Goal: Transaction & Acquisition: Purchase product/service

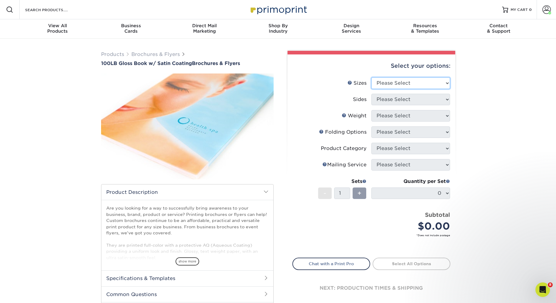
click at [413, 85] on select "Please Select 3.67" x 8.5" 4" x 6" 4" x 8.5" 4" x 9" 4" x 11" 4.25" x 5.5" 4.25…" at bounding box center [410, 83] width 79 height 12
select select "8.50x11.00"
click at [371, 77] on select "Please Select 3.67" x 8.5" 4" x 6" 4" x 8.5" 4" x 9" 4" x 11" 4.25" x 5.5" 4.25…" at bounding box center [410, 83] width 79 height 12
click at [393, 100] on select "Please Select Print Both Sides Print Front Only" at bounding box center [410, 100] width 79 height 12
select select "13abbda7-1d64-4f25-8bb2-c179b224825d"
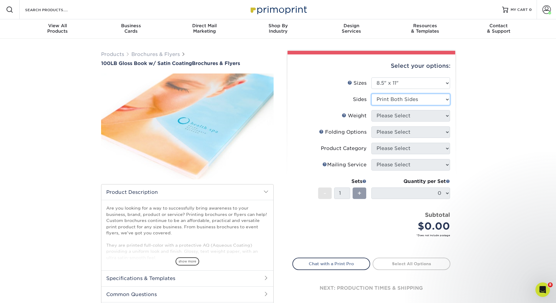
click at [371, 94] on select "Please Select Print Both Sides Print Front Only" at bounding box center [410, 100] width 79 height 12
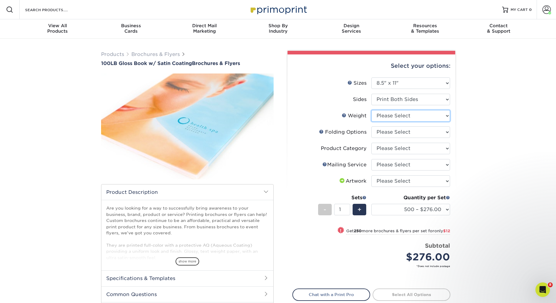
click at [401, 114] on select "Please Select 100LB" at bounding box center [410, 116] width 79 height 12
select select "100LB"
click at [371, 110] on select "Please Select 100LB" at bounding box center [410, 116] width 79 height 12
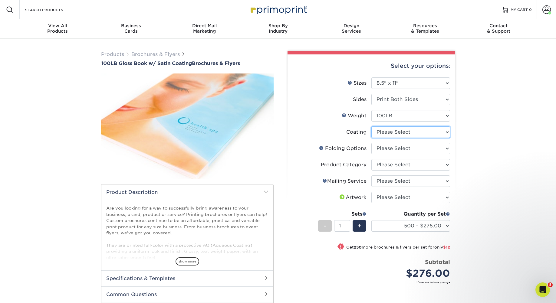
click at [397, 131] on select at bounding box center [410, 133] width 79 height 12
select select "1753ff32-3d28-4f95-990a-6fda0dbe3d7c"
click at [371, 127] on select at bounding box center [410, 133] width 79 height 12
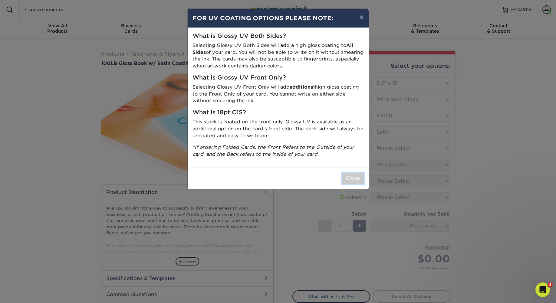
click at [351, 175] on button "Close" at bounding box center [353, 179] width 22 height 12
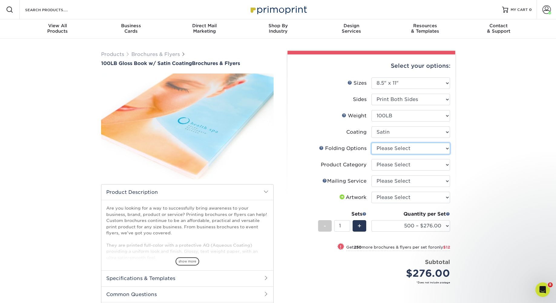
click at [402, 147] on select "Please Select FLAT - No Folding Accordion Fold Half-Fold (Vertical) Half-Fold (…" at bounding box center [410, 149] width 79 height 12
select select "6bd2fd9e-193e-4811-88f7-94c08206d735"
click at [371, 143] on select "Please Select FLAT - No Folding Accordion Fold Half-Fold (Vertical) Half-Fold (…" at bounding box center [410, 149] width 79 height 12
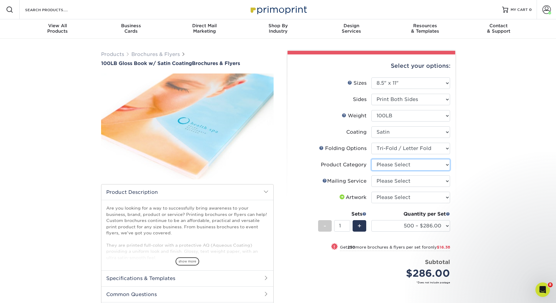
click at [399, 166] on select "Please Select Flyers and Brochures" at bounding box center [410, 165] width 79 height 12
select select "1a668080-6b7c-4174-b399-2c3833b27ef4"
click at [371, 159] on select "Please Select Flyers and Brochures" at bounding box center [410, 165] width 79 height 12
click at [395, 185] on select "Please Select No Direct Mailing Service No, I will mail/stamp/imprint Direct Ma…" at bounding box center [410, 182] width 79 height 12
select select "3e5e9bdd-d78a-4c28-a41d-fe1407925ca6"
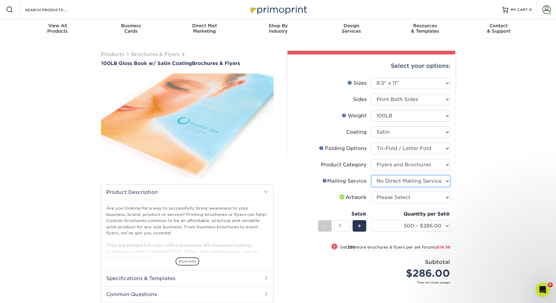
click at [371, 176] on select "Please Select No Direct Mailing Service No, I will mail/stamp/imprint Direct Ma…" at bounding box center [410, 182] width 79 height 12
click at [391, 197] on select "Please Select I will upload files I need a design - $175" at bounding box center [410, 198] width 79 height 12
select select "upload"
click at [371, 192] on select "Please Select I will upload files I need a design - $175" at bounding box center [410, 198] width 79 height 12
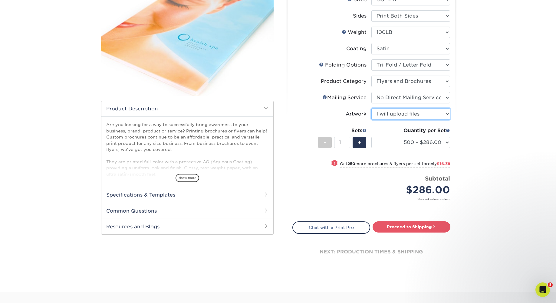
scroll to position [89, 0]
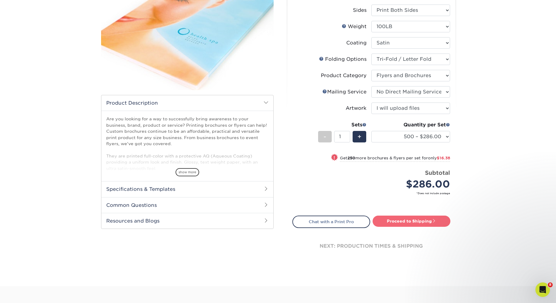
click at [409, 220] on link "Proceed to Shipping" at bounding box center [412, 221] width 78 height 11
type input "Set 1"
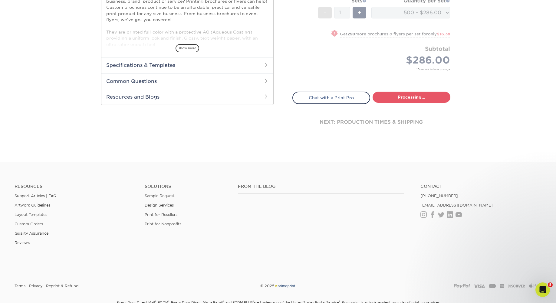
select select "fc2b0ae4-b4dc-47cf-a71d-7b91a7524e22"
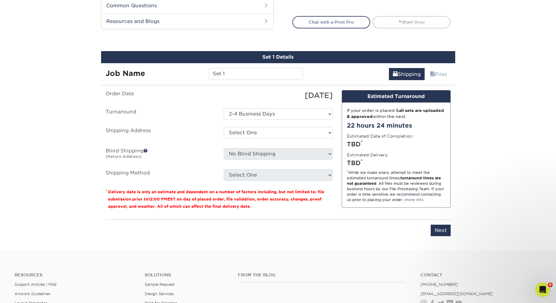
scroll to position [322, 0]
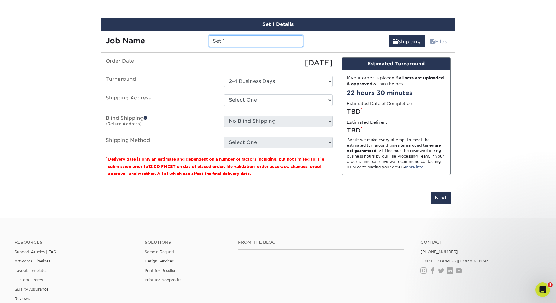
click at [247, 38] on input "Set 1" at bounding box center [256, 41] width 94 height 12
type input "CAT Tri-Fold Brochures"
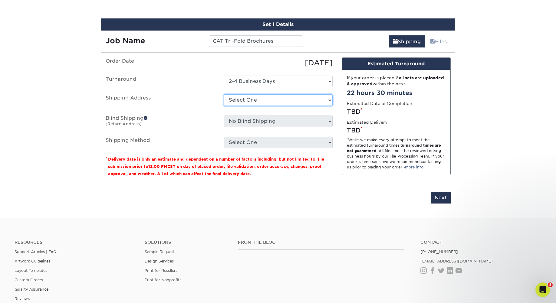
click at [261, 98] on select "Select One Aaron Parry Home Breezy Chris Dutton Home Justin Ulichney - Breezy S…" at bounding box center [278, 100] width 109 height 12
select select "286460"
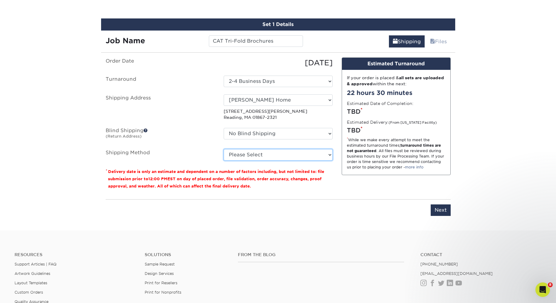
click at [261, 156] on select "Please Select Ground Shipping (+$25.33) 3 Day Shipping Service (+$36.74) 2 Day …" at bounding box center [278, 155] width 109 height 12
select select "02"
click at [224, 149] on select "Please Select Ground Shipping (+$25.33) 3 Day Shipping Service (+$36.74) 2 Day …" at bounding box center [278, 155] width 109 height 12
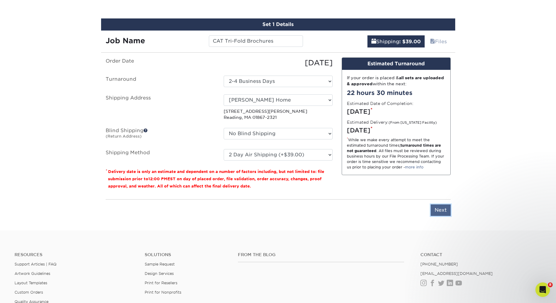
click at [443, 210] on input "Next" at bounding box center [441, 211] width 20 height 12
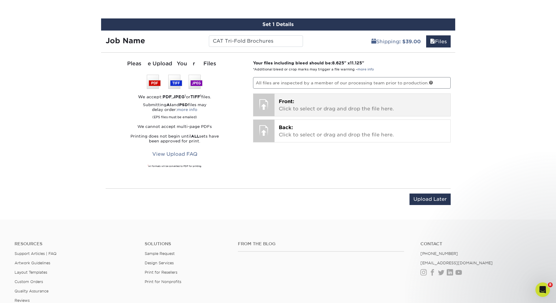
click at [304, 108] on p "Front: Click to select or drag and drop the file here." at bounding box center [362, 105] width 167 height 15
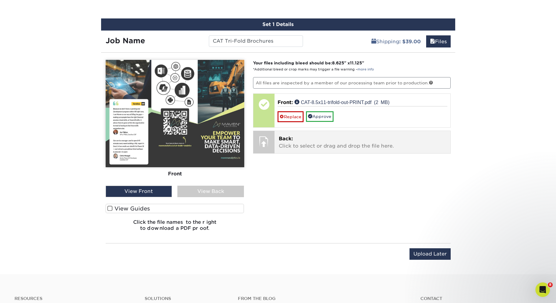
click at [322, 144] on p "Back: Click to select or drag and drop the file here." at bounding box center [362, 142] width 167 height 15
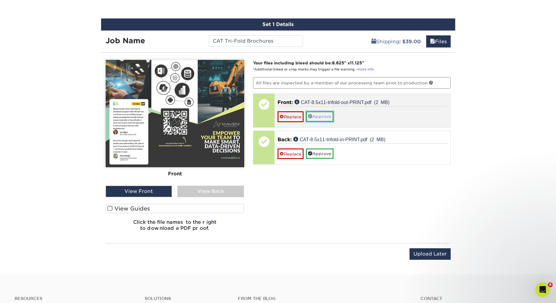
click at [327, 117] on link "Approve" at bounding box center [320, 116] width 28 height 10
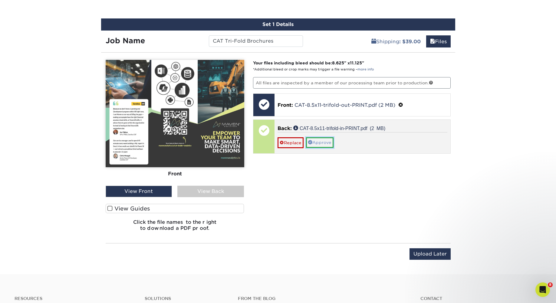
click at [325, 139] on link "Approve" at bounding box center [320, 142] width 28 height 10
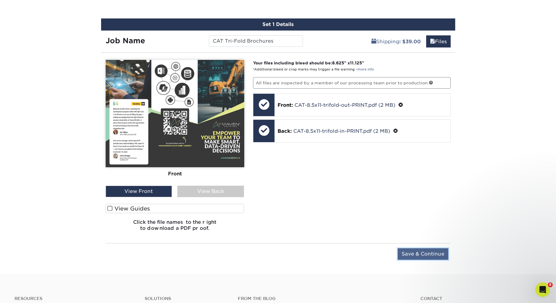
click at [429, 257] on input "Save & Continue" at bounding box center [423, 255] width 51 height 12
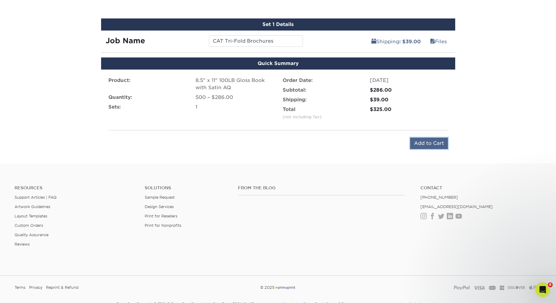
click at [437, 144] on input "Add to Cart" at bounding box center [429, 144] width 38 height 12
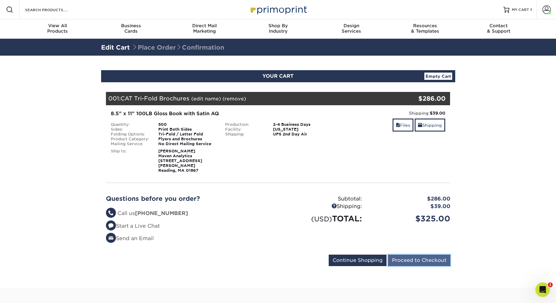
click at [408, 255] on input "Proceed to Checkout" at bounding box center [419, 261] width 62 height 12
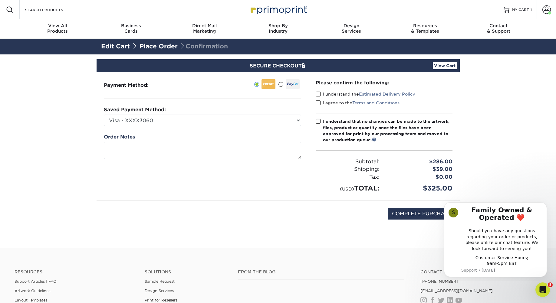
click at [318, 94] on span at bounding box center [318, 94] width 5 height 6
click at [0, 0] on input "I understand the Estimated Delivery Policy" at bounding box center [0, 0] width 0 height 0
click at [318, 104] on span at bounding box center [318, 103] width 5 height 6
click at [0, 0] on input "I agree to the Terms and Conditions" at bounding box center [0, 0] width 0 height 0
click at [321, 121] on label "I understand that no changes can be made to the artwork, files, product or quan…" at bounding box center [384, 130] width 137 height 25
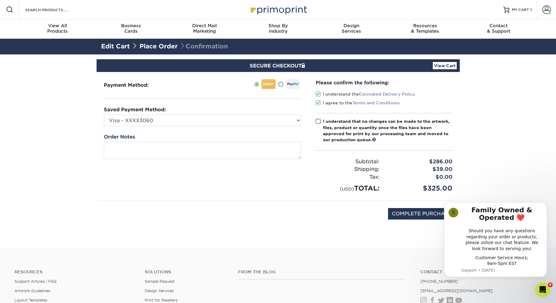
click at [0, 0] on input "I understand that no changes can be made to the artwork, files, product or quan…" at bounding box center [0, 0] width 0 height 0
click at [410, 212] on input "COMPLETE PURCHASE" at bounding box center [421, 214] width 67 height 12
type input "PROCESSING, PLEASE WAIT..."
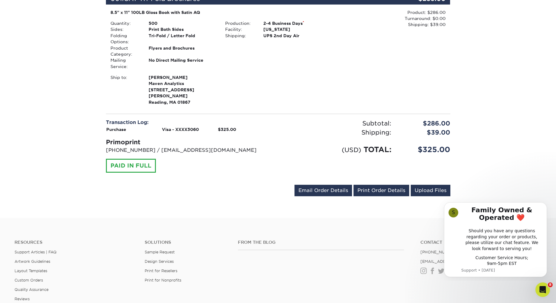
scroll to position [191, 0]
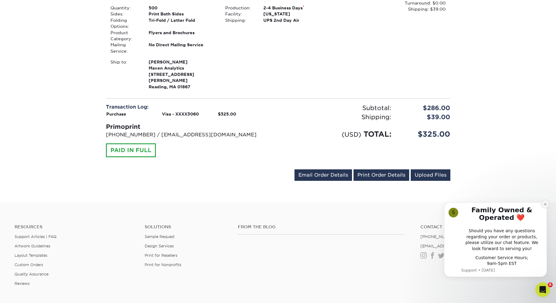
click at [546, 203] on icon "Dismiss notification" at bounding box center [545, 204] width 2 height 2
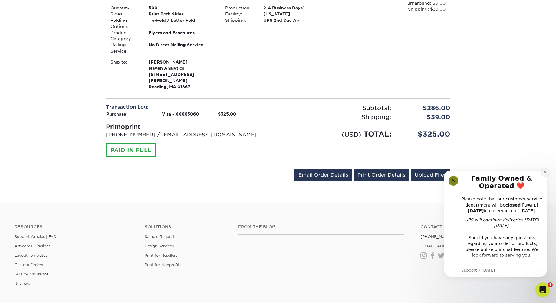
click at [546, 172] on icon "Dismiss notification" at bounding box center [545, 172] width 3 height 3
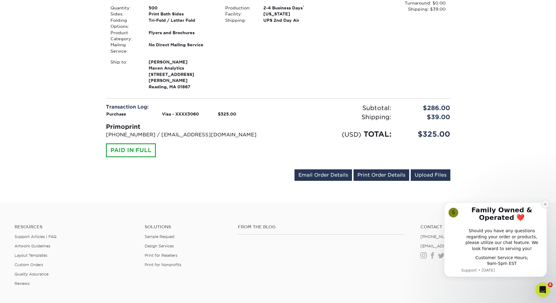
click at [547, 204] on button "Dismiss notification" at bounding box center [545, 204] width 8 height 8
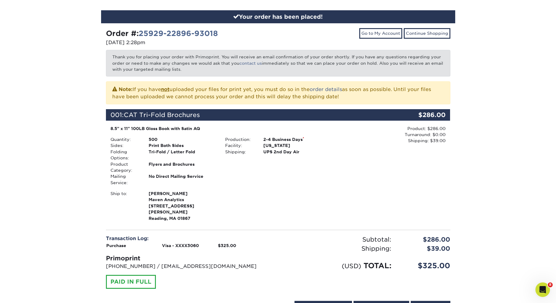
scroll to position [0, 0]
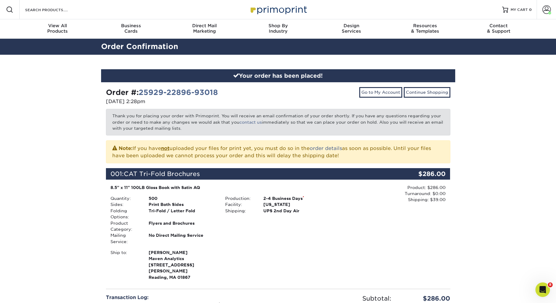
click at [501, 123] on div "Your order has been placed! Order #: 25929-22896-93018 09/29/2025 2:28pm Go to …" at bounding box center [278, 224] width 556 height 339
click at [499, 126] on div "Your order has been placed! Order #: 25929-22896-93018 09/29/2025 2:28pm Go to …" at bounding box center [278, 224] width 556 height 339
click at [551, 10] on span at bounding box center [546, 9] width 8 height 8
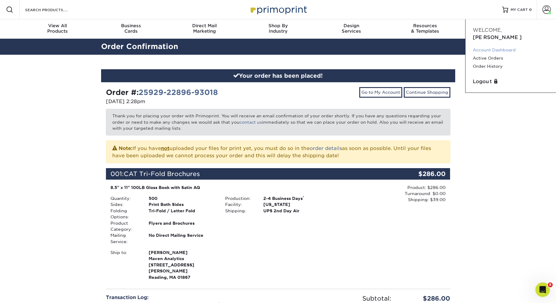
click at [493, 46] on link "Account Dashboard" at bounding box center [511, 50] width 76 height 8
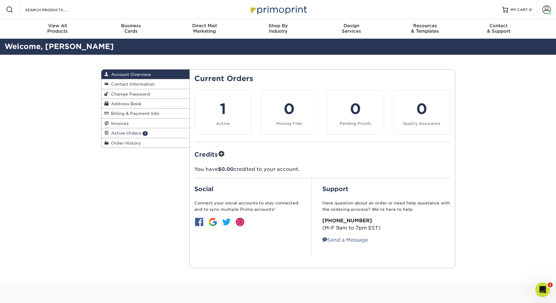
click at [133, 132] on span "Active Orders" at bounding box center [125, 133] width 33 height 5
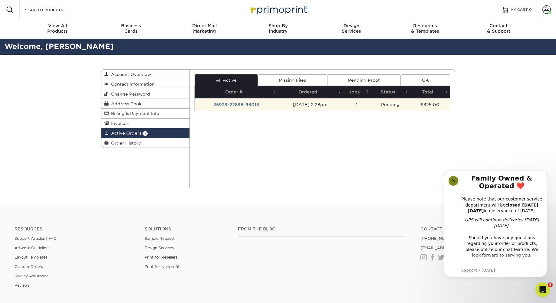
click at [239, 105] on td "25929-22896-93018" at bounding box center [236, 104] width 83 height 13
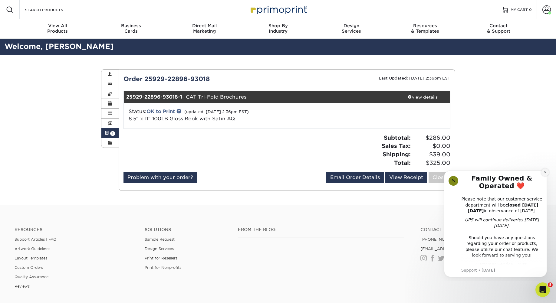
drag, startPoint x: 547, startPoint y: 172, endPoint x: 986, endPoint y: 336, distance: 468.8
click at [547, 172] on icon "Dismiss notification" at bounding box center [545, 172] width 3 height 3
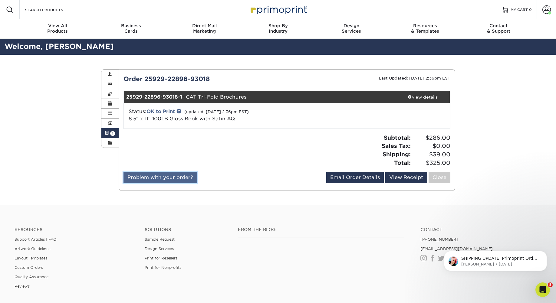
click at [158, 177] on link "Problem with your order?" at bounding box center [161, 178] width 74 height 12
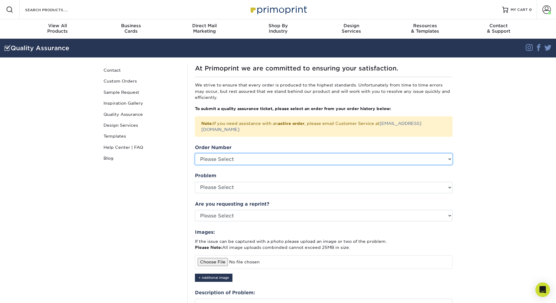
click at [243, 155] on select "Please Select 24612-44714-93018 24223-43175-93018 23915-32269-93018 23915-31848…" at bounding box center [324, 159] width 258 height 12
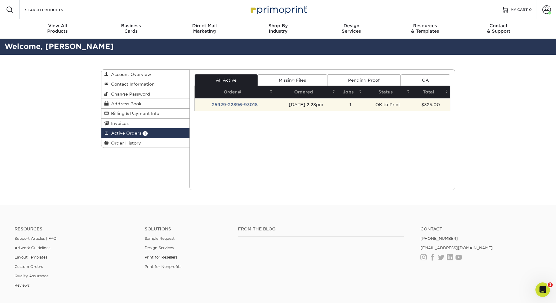
click at [234, 105] on td "25929-22896-93018" at bounding box center [235, 104] width 80 height 13
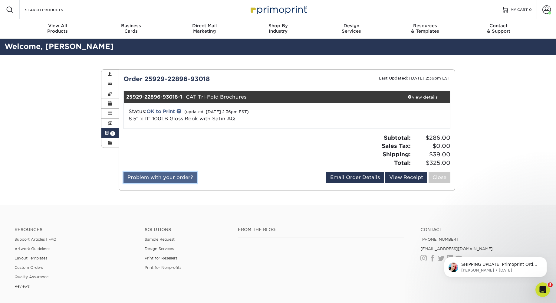
click at [167, 177] on link "Problem with your order?" at bounding box center [161, 178] width 74 height 12
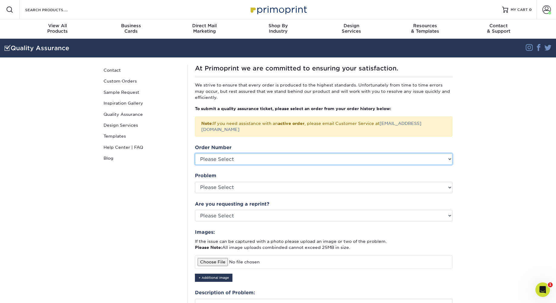
click at [245, 153] on select "Please Select 24612-44714-93018 24223-43175-93018 23915-32269-93018 23915-31848…" at bounding box center [324, 159] width 258 height 12
click at [195, 153] on select "Please Select 24612-44714-93018 24223-43175-93018 23915-32269-93018 23915-31848…" at bounding box center [324, 159] width 258 height 12
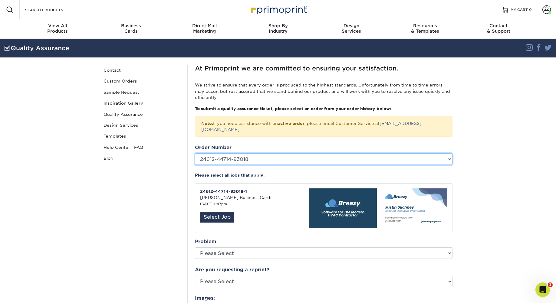
click at [245, 153] on select "Please Select 24612-44714-93018 24223-43175-93018 23915-32269-93018 23915-31848…" at bounding box center [324, 159] width 258 height 12
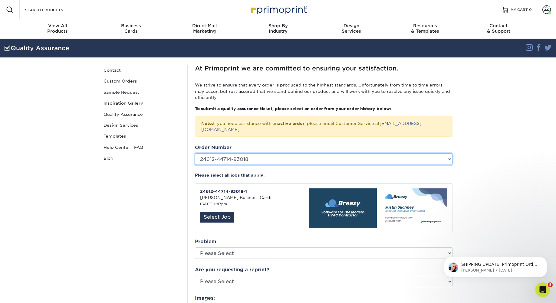
select select "693666"
click at [195, 153] on select "Please Select 24612-44714-93018 24223-43175-93018 23915-32269-93018 23915-31848…" at bounding box center [324, 159] width 258 height 12
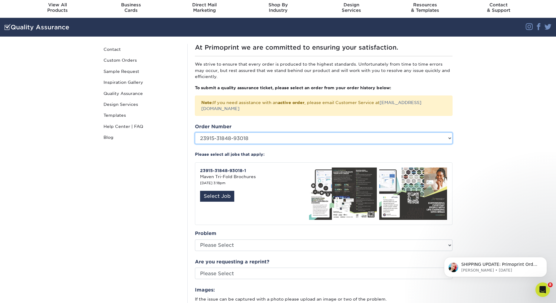
scroll to position [20, 0]
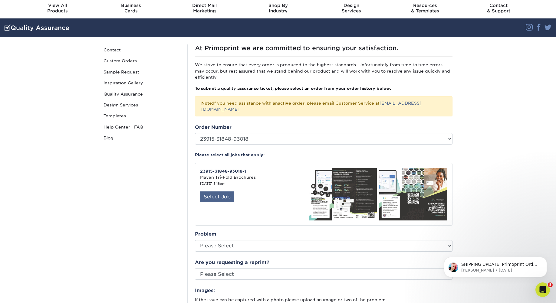
click at [223, 192] on div "Select Job" at bounding box center [217, 197] width 34 height 11
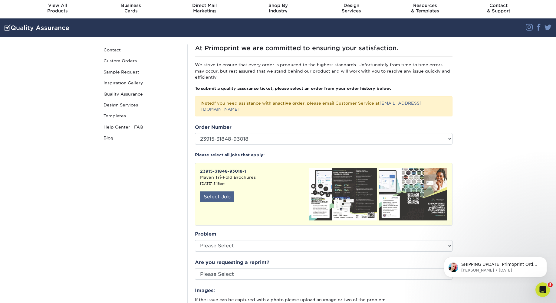
click at [222, 192] on div "Select Job" at bounding box center [217, 197] width 34 height 11
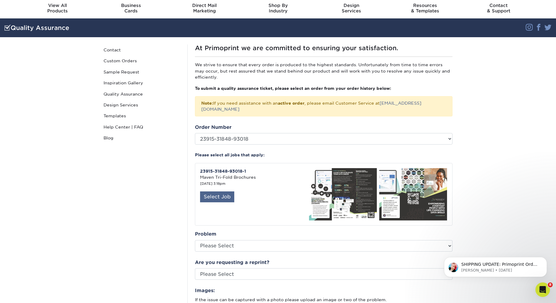
click at [223, 192] on div "Select Job" at bounding box center [217, 197] width 34 height 11
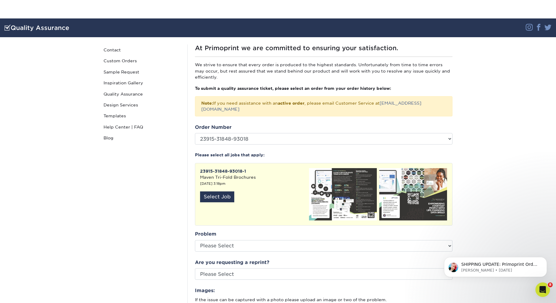
scroll to position [80, 0]
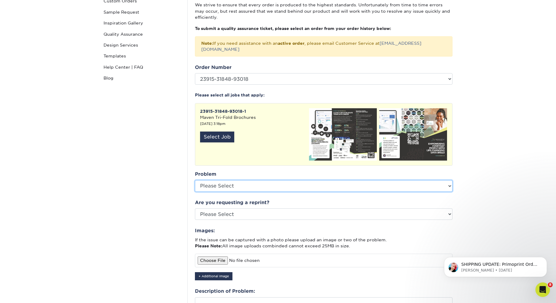
click at [241, 180] on select "Please Select Coating Missing Images Bindery Color Cutting Missing Hardware Shi…" at bounding box center [324, 186] width 258 height 12
select select "Other: Please Describe"
click at [195, 180] on select "Please Select Coating Missing Images Bindery Color Cutting Missing Hardware Shi…" at bounding box center [324, 186] width 258 height 12
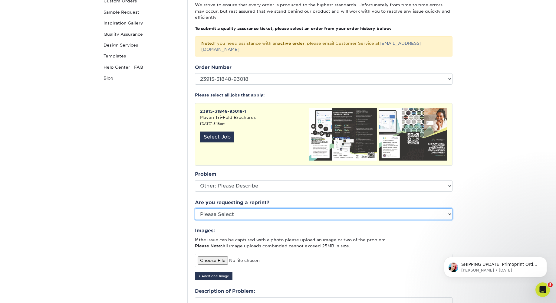
click at [246, 209] on select "Please Select Yes No Other" at bounding box center [324, 215] width 258 height 12
select select "no"
click at [195, 209] on select "Please Select Yes No Other" at bounding box center [324, 215] width 258 height 12
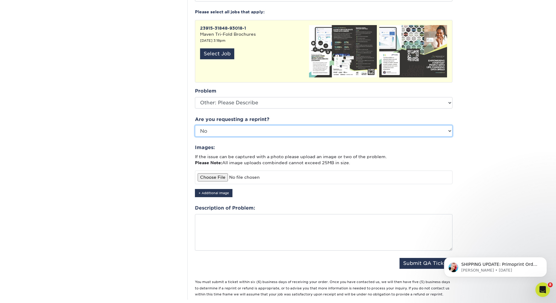
scroll to position [180, 0]
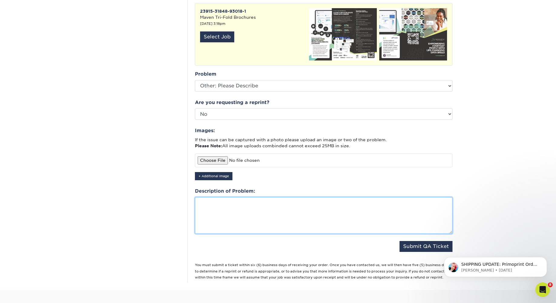
click at [242, 203] on textarea at bounding box center [324, 215] width 258 height 37
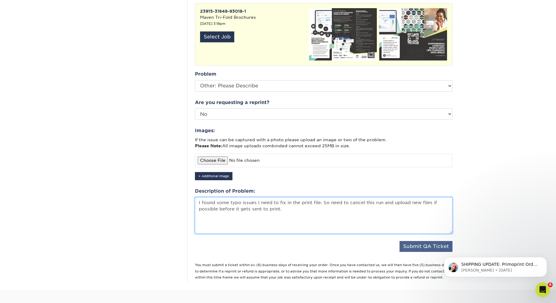
type textarea "I found some typo issues I need to fix in the print file. So need to cancel thi…"
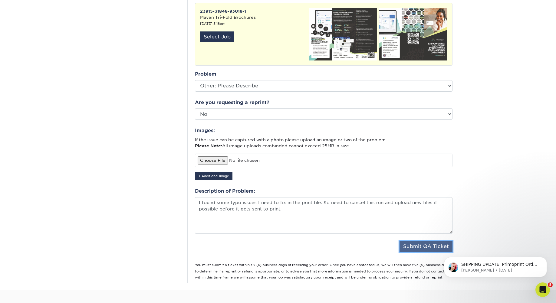
click at [419, 241] on button "Submit QA Ticket" at bounding box center [426, 246] width 53 height 11
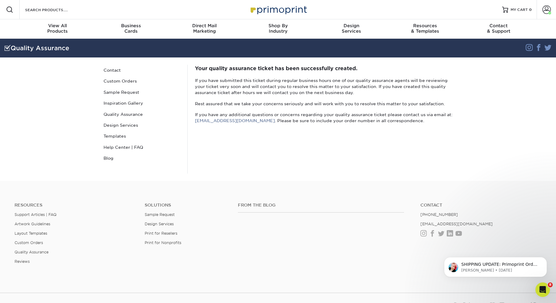
click at [264, 120] on p "If you have any additional questions or concerns regarding your quality assuran…" at bounding box center [324, 118] width 258 height 12
drag, startPoint x: 549, startPoint y: 9, endPoint x: 526, endPoint y: 27, distance: 29.8
click at [549, 9] on span at bounding box center [546, 9] width 8 height 8
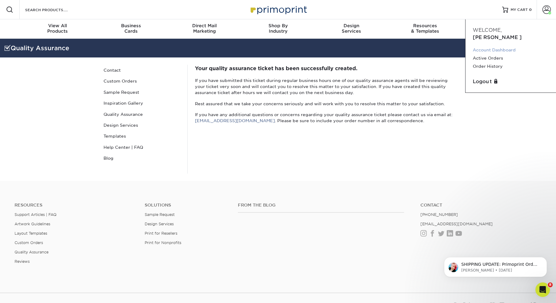
click at [497, 46] on link "Account Dashboard" at bounding box center [511, 50] width 76 height 8
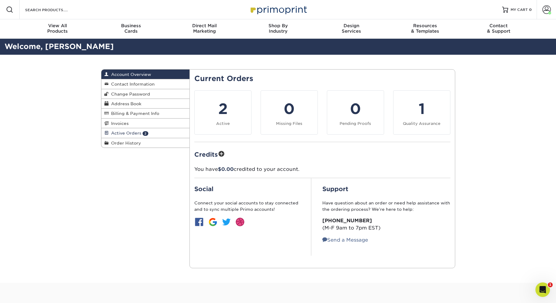
click at [154, 134] on link "Active Orders 2" at bounding box center [145, 133] width 88 height 10
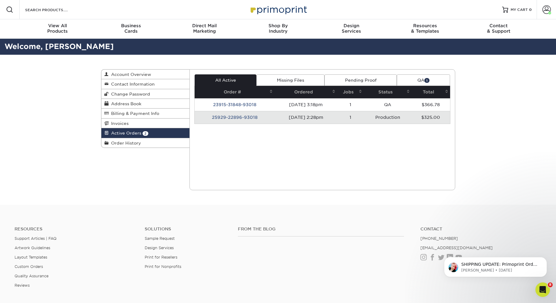
click at [432, 81] on link "QA 1" at bounding box center [423, 80] width 53 height 12
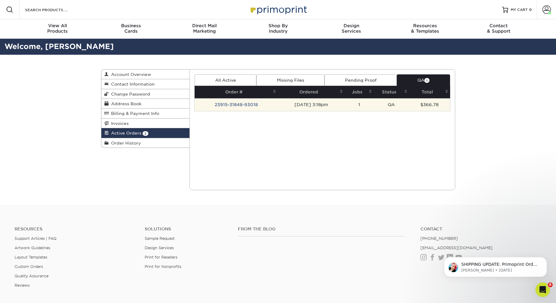
click at [240, 104] on td "23915-31848-93018" at bounding box center [236, 104] width 83 height 13
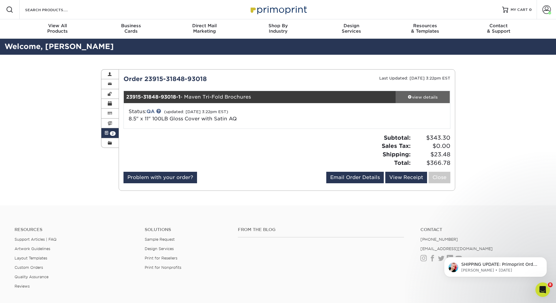
click at [424, 97] on div "view details" at bounding box center [423, 97] width 54 height 6
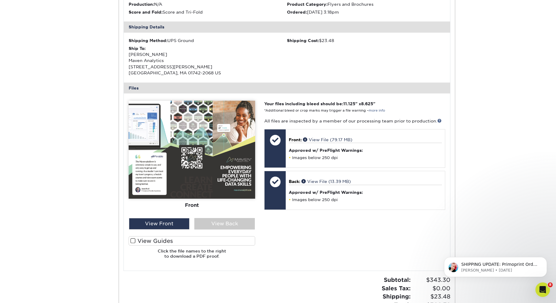
scroll to position [182, 0]
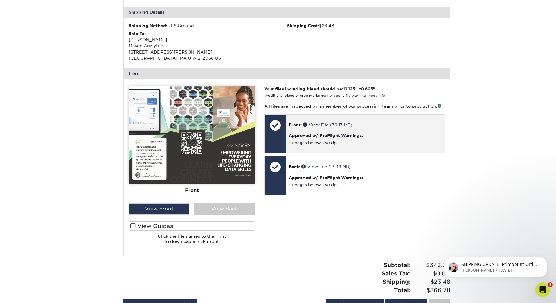
click at [388, 130] on div "Approved w/ PreFlight Warnings: Images below 250 dpi" at bounding box center [365, 137] width 153 height 18
click at [326, 126] on link "View File (79.17 MB)" at bounding box center [327, 125] width 49 height 5
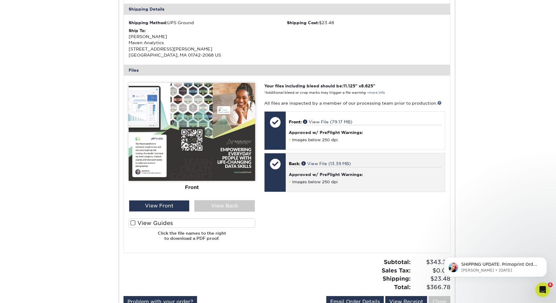
scroll to position [146, 0]
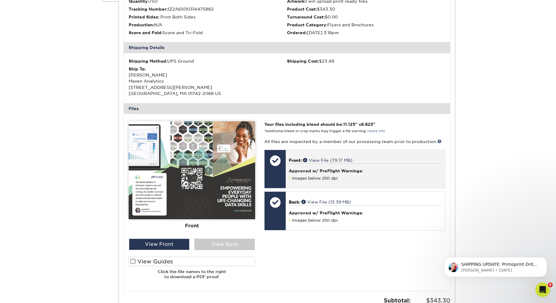
click at [342, 173] on h4 "Approved w/ PreFlight Warnings:" at bounding box center [365, 171] width 153 height 5
click at [340, 159] on link "View File (79.17 MB)" at bounding box center [327, 160] width 49 height 5
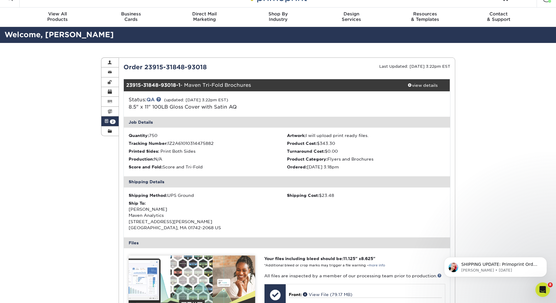
scroll to position [0, 0]
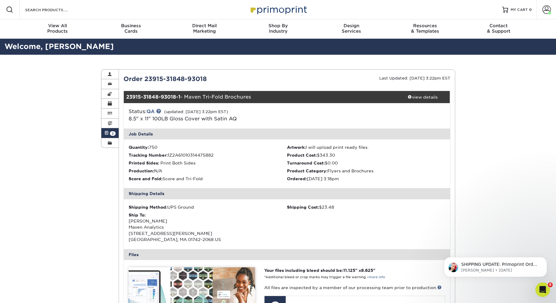
click at [112, 135] on span "2" at bounding box center [113, 133] width 6 height 5
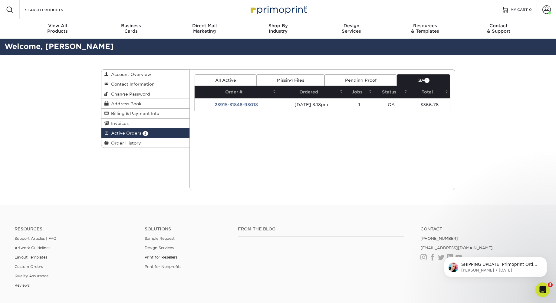
click at [224, 77] on link "All Active" at bounding box center [226, 80] width 62 height 12
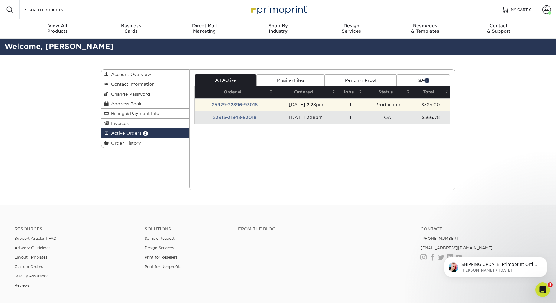
click at [235, 103] on td "25929-22896-93018" at bounding box center [235, 104] width 80 height 13
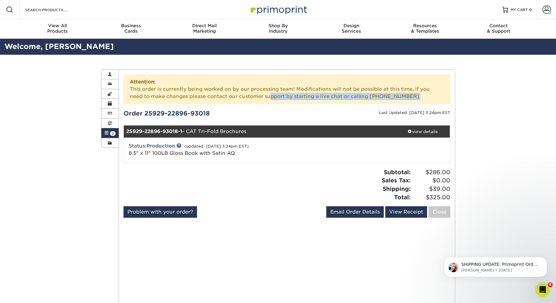
drag, startPoint x: 256, startPoint y: 93, endPoint x: 397, endPoint y: 93, distance: 140.8
click at [397, 93] on div "Attention: This order is currently being worked on by our processing team! Modi…" at bounding box center [287, 89] width 327 height 30
drag, startPoint x: 418, startPoint y: 94, endPoint x: 423, endPoint y: 97, distance: 5.8
click at [418, 94] on div "Attention: This order is currently being worked on by our processing team! Modi…" at bounding box center [287, 89] width 327 height 30
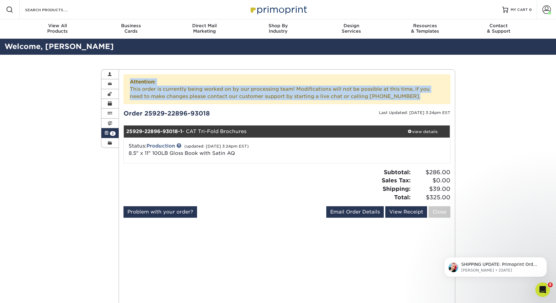
drag, startPoint x: 427, startPoint y: 96, endPoint x: 126, endPoint y: 84, distance: 301.8
click at [126, 84] on div "Attention: This order is currently being worked on by our processing team! Modi…" at bounding box center [287, 89] width 327 height 30
click at [269, 94] on div "Attention: This order is currently being worked on by our processing team! Modi…" at bounding box center [287, 89] width 327 height 30
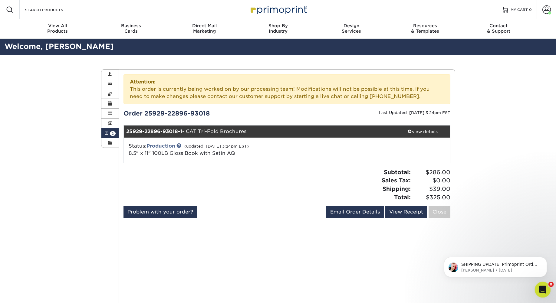
click at [545, 288] on icon "Open Intercom Messenger" at bounding box center [542, 289] width 10 height 10
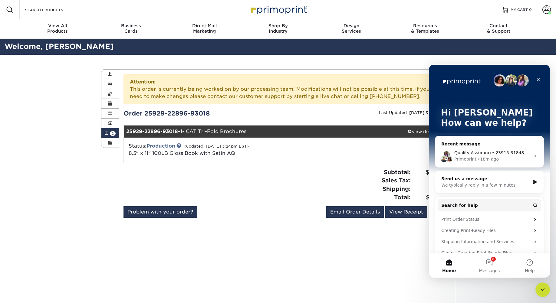
click at [477, 182] on div "Send us a message" at bounding box center [485, 179] width 89 height 6
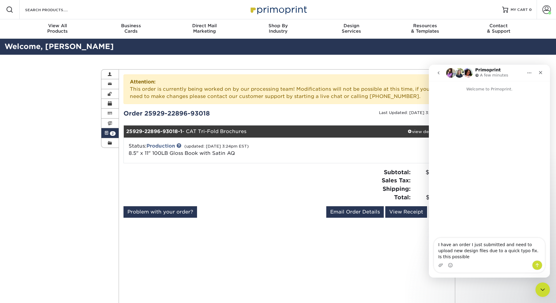
type textarea "I have an order I just submitted and need to upload new design files due to a q…"
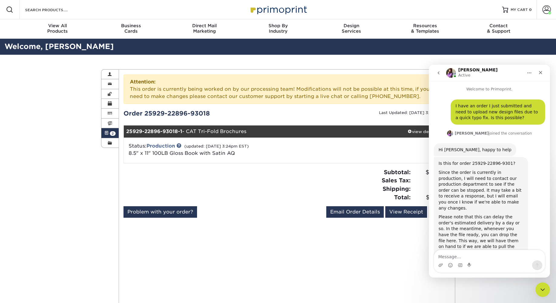
scroll to position [10, 0]
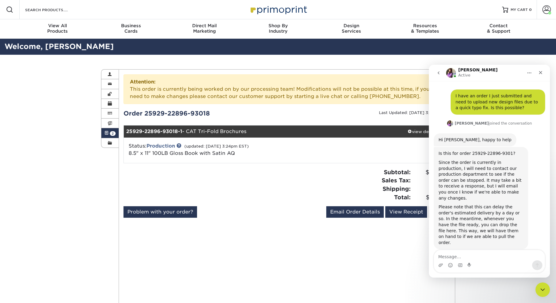
click at [466, 257] on textarea "Message…" at bounding box center [489, 255] width 111 height 10
click at [439, 265] on icon "Upload attachment" at bounding box center [441, 265] width 4 height 3
click at [481, 257] on textarea "Message…" at bounding box center [489, 255] width 111 height 10
click at [483, 257] on textarea "Message…" at bounding box center [489, 255] width 111 height 10
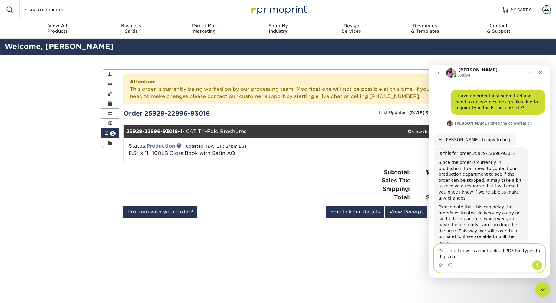
scroll to position [16, 0]
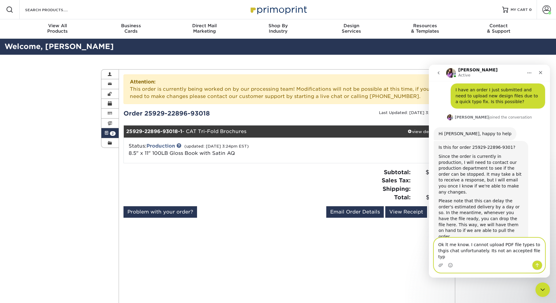
type textarea "Ok lt me know. I cannot upload PDF file types to thgis chat unfortunately. Its …"
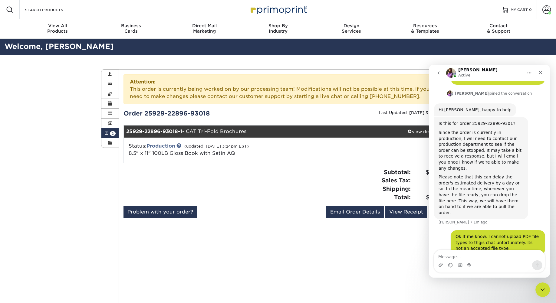
click at [281, 140] on div "Status: Production (updated: 09/29/2025 3:24pm EST) 8.5" x 11" 100LB Gloss Book…" at bounding box center [286, 150] width 335 height 25
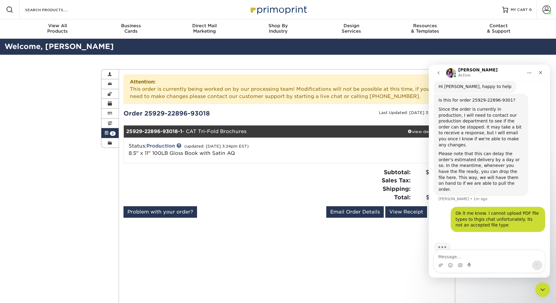
drag, startPoint x: 238, startPoint y: 112, endPoint x: 143, endPoint y: 111, distance: 94.4
click at [143, 111] on div "Order 25929-22896-93018" at bounding box center [203, 113] width 168 height 9
click at [440, 266] on icon "Upload attachment" at bounding box center [441, 265] width 4 height 3
click at [460, 256] on textarea "Message…" at bounding box center [489, 255] width 111 height 10
click at [440, 265] on icon "Upload attachment" at bounding box center [441, 265] width 4 height 3
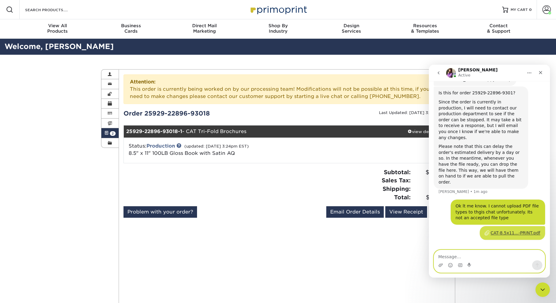
scroll to position [78, 0]
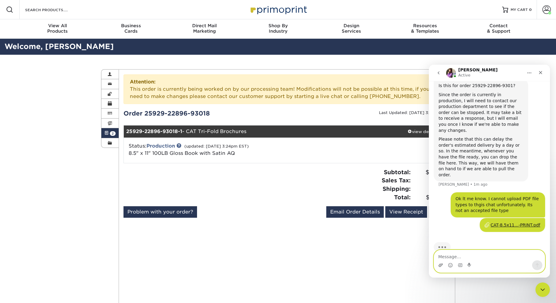
click at [440, 265] on icon "Upload attachment" at bounding box center [441, 265] width 4 height 3
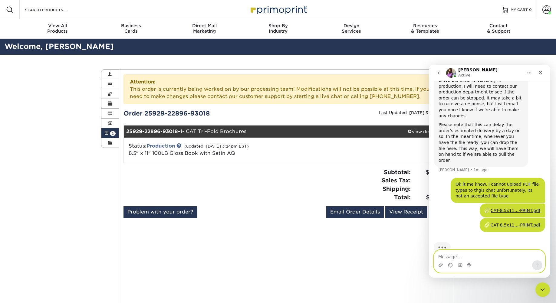
click at [481, 260] on textarea "Message…" at bounding box center [489, 255] width 111 height 10
type textarea "NM I was wrong"
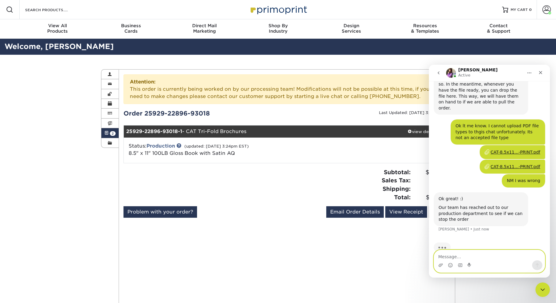
scroll to position [145, 0]
type textarea "Thanks LMK"
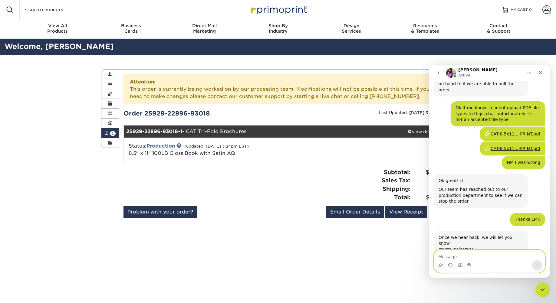
scroll to position [164, 0]
click at [479, 255] on textarea "Message…" at bounding box center [489, 255] width 111 height 10
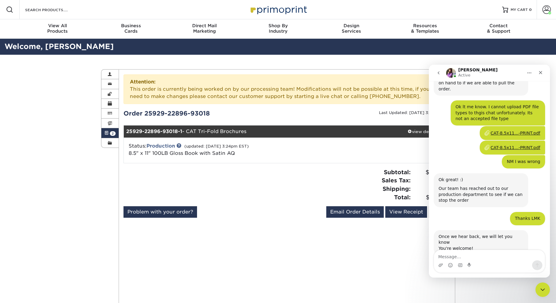
click at [503, 246] on div "You're welcome!" at bounding box center [481, 249] width 85 height 6
click at [464, 246] on div "You're welcome!" at bounding box center [481, 249] width 85 height 6
click at [469, 246] on div "You're welcome!" at bounding box center [481, 249] width 85 height 6
click at [536, 232] on div "Once we hear back, we will let you know You're welcome! Erica • Just now" at bounding box center [489, 249] width 111 height 38
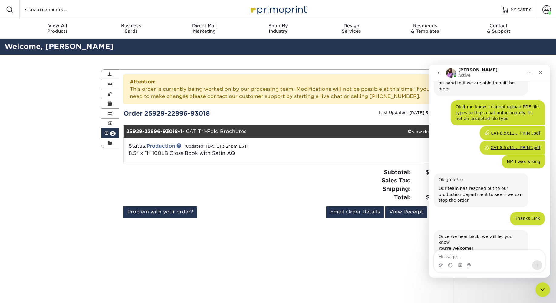
drag, startPoint x: 443, startPoint y: 240, endPoint x: 452, endPoint y: 239, distance: 8.8
click at [444, 256] on div "Erica • Just now" at bounding box center [464, 258] width 51 height 4
click at [483, 238] on div "Once we hear back, we will let you know You're welcome! Erica • Just now" at bounding box center [489, 249] width 111 height 38
click at [450, 266] on icon "Emoji picker" at bounding box center [450, 265] width 5 height 5
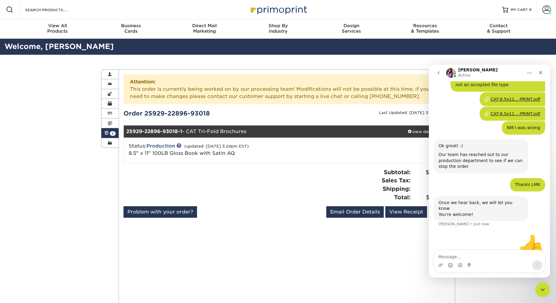
click at [370, 259] on div "All Active Missing Files Pending Proof QA 1 Order # Ordered Jobs Status Total 1…" at bounding box center [287, 206] width 327 height 265
click at [112, 135] on span "2" at bounding box center [113, 133] width 6 height 5
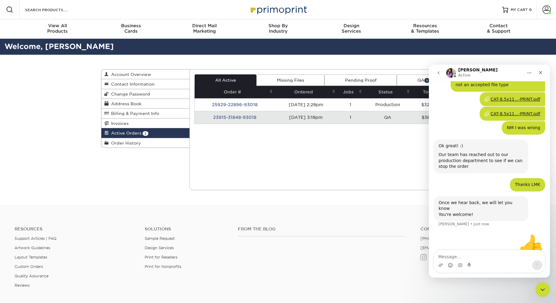
click at [438, 74] on icon "go back" at bounding box center [438, 73] width 5 height 5
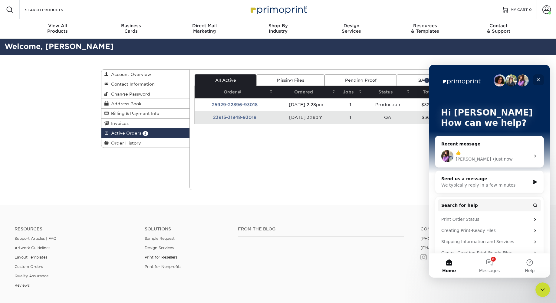
click at [540, 79] on icon "Close" at bounding box center [538, 79] width 5 height 5
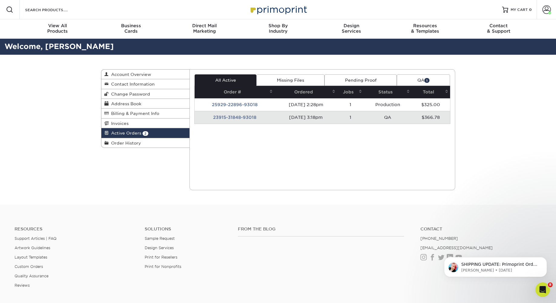
click at [324, 148] on div "Current Orders 2 Active 0 Missing Files" at bounding box center [322, 129] width 266 height 121
click at [493, 265] on span "Rate your conversation" at bounding box center [485, 264] width 49 height 5
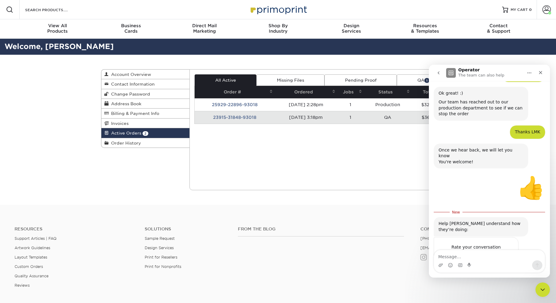
scroll to position [256, 0]
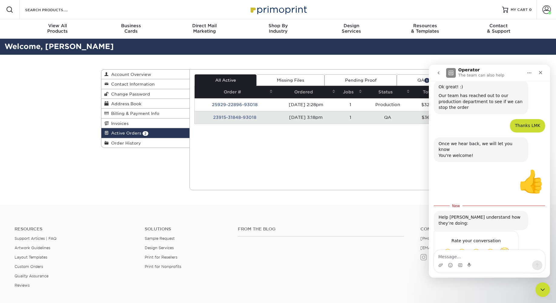
click at [507, 248] on span "Amazing" at bounding box center [504, 253] width 11 height 11
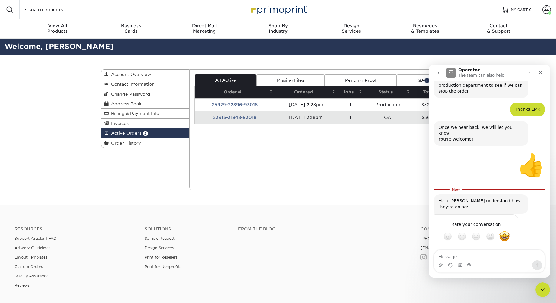
click at [506, 252] on div "Submit" at bounding box center [508, 258] width 12 height 12
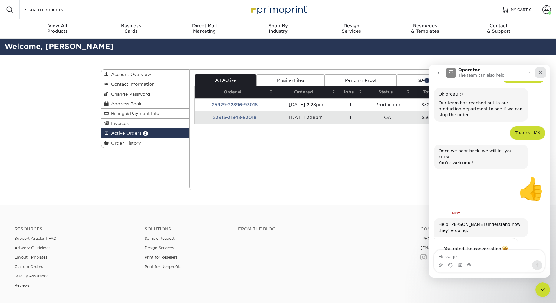
click at [542, 70] on icon "Close" at bounding box center [540, 72] width 5 height 5
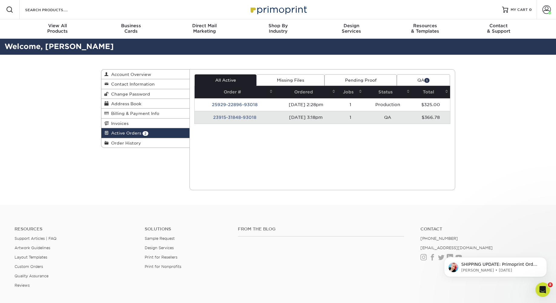
scroll to position [0, 0]
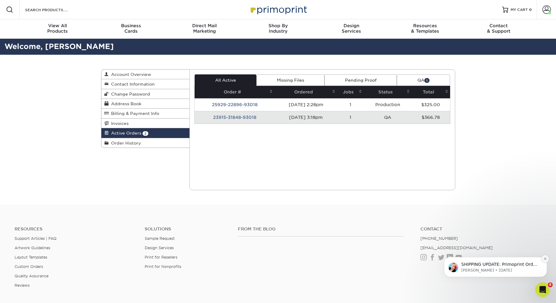
click at [544, 261] on icon "Dismiss notification" at bounding box center [545, 258] width 3 height 3
click at [486, 265] on span "Thanks [PERSON_NAME], we were able to pull this order from print and have passe…" at bounding box center [499, 276] width 77 height 29
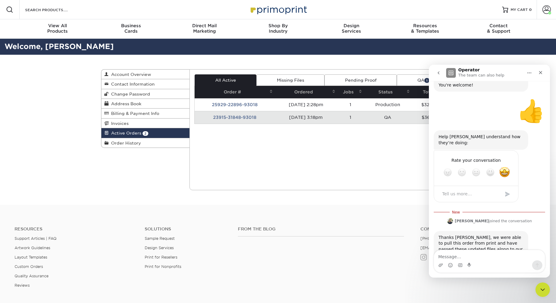
scroll to position [328, 0]
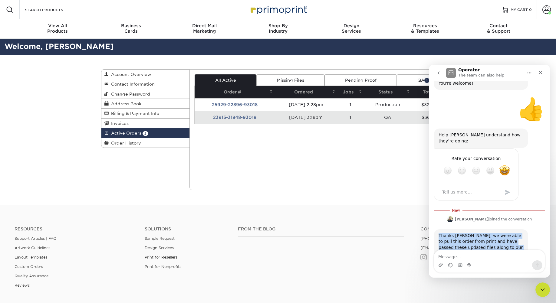
drag, startPoint x: 488, startPoint y: 230, endPoint x: 438, endPoint y: 206, distance: 55.1
click at [438, 229] on div "Thanks Matt, we were able to pull this order from print and have passed these u…" at bounding box center [481, 244] width 94 height 31
click at [479, 233] on div "Thanks [PERSON_NAME], we were able to pull this order from print and have passe…" at bounding box center [481, 245] width 85 height 24
drag, startPoint x: 487, startPoint y: 230, endPoint x: 475, endPoint y: 238, distance: 14.4
click at [480, 233] on div "Thanks [PERSON_NAME], we were able to pull this order from print and have passe…" at bounding box center [481, 245] width 85 height 24
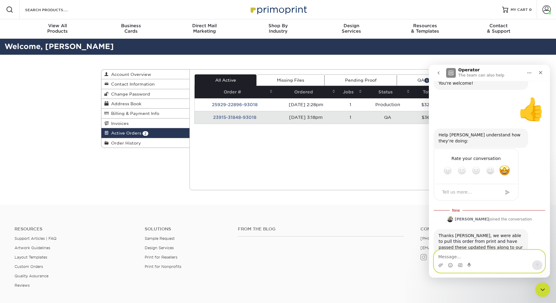
click at [461, 256] on textarea "Message…" at bounding box center [489, 255] width 111 height 10
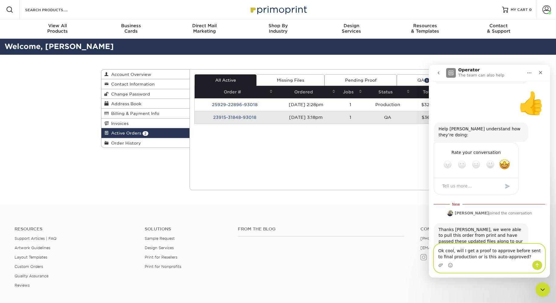
type textarea "Ok cool, will I get a proof to approve before sent to final production or is th…"
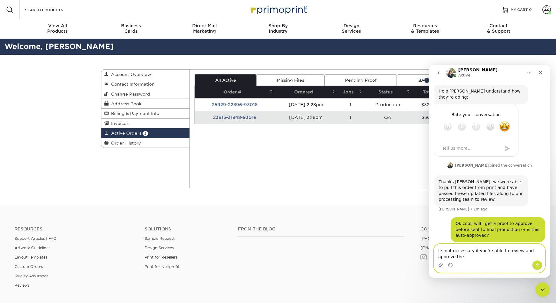
scroll to position [378, 0]
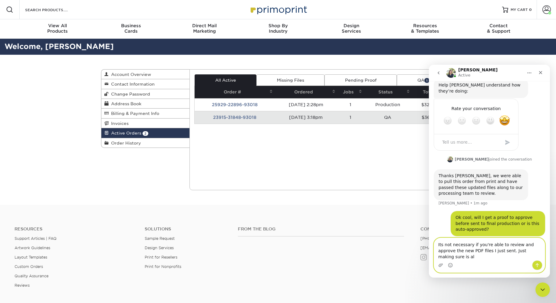
type textarea "Its not necessary if you're able to review and approve the new PDF files I just…"
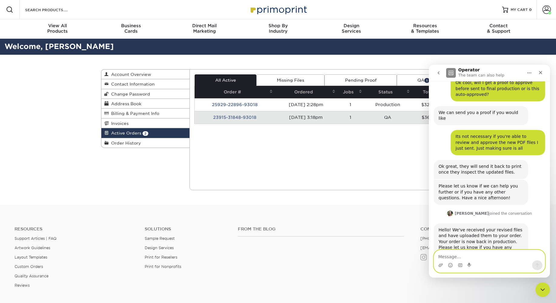
scroll to position [0, 0]
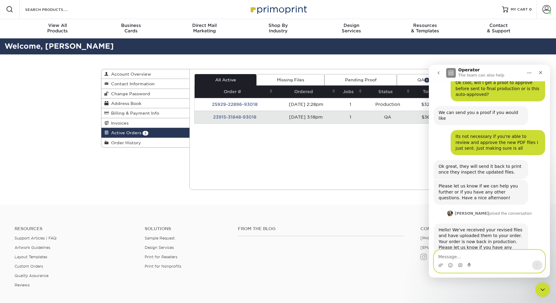
click at [482, 258] on textarea "Message…" at bounding box center [489, 255] width 111 height 10
type textarea "Thanks!"
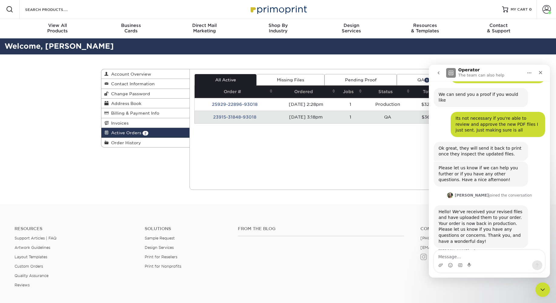
drag, startPoint x: 312, startPoint y: 141, endPoint x: 322, endPoint y: 138, distance: 10.2
click at [312, 141] on div "Current Orders 2 Active 0 Missing Files" at bounding box center [322, 129] width 266 height 121
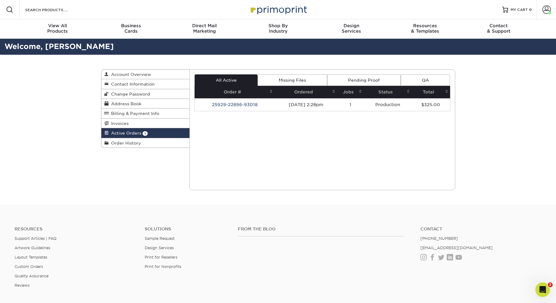
click at [431, 81] on link "QA" at bounding box center [425, 80] width 49 height 12
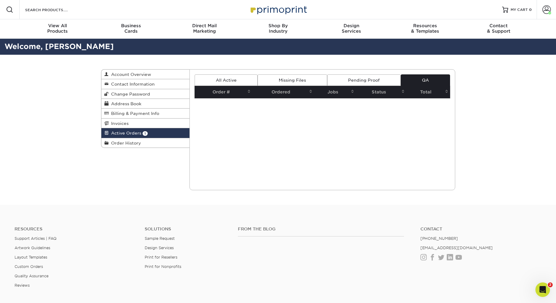
click at [235, 80] on link "All Active" at bounding box center [226, 80] width 63 height 12
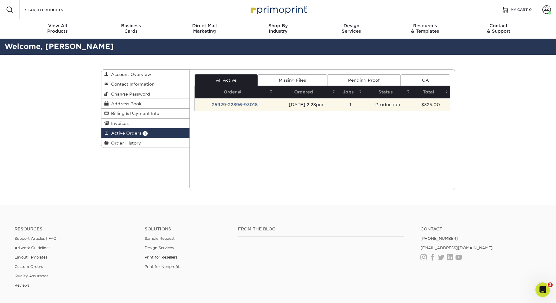
click at [239, 103] on td "25929-22896-93018" at bounding box center [235, 104] width 80 height 13
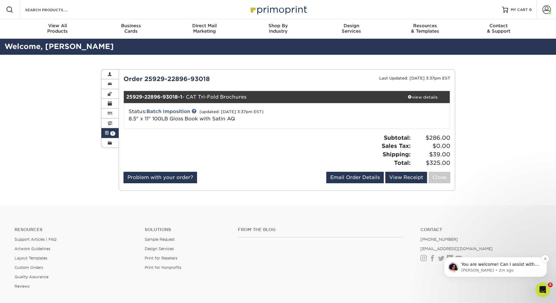
click at [490, 264] on span "You are welcome! Can I assist with anything else at this time?" at bounding box center [499, 267] width 77 height 11
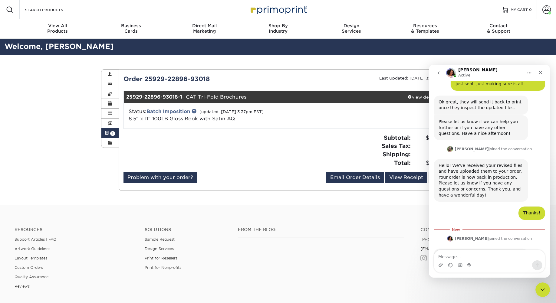
scroll to position [573, 0]
click at [477, 259] on textarea "Message…" at bounding box center [489, 255] width 111 height 10
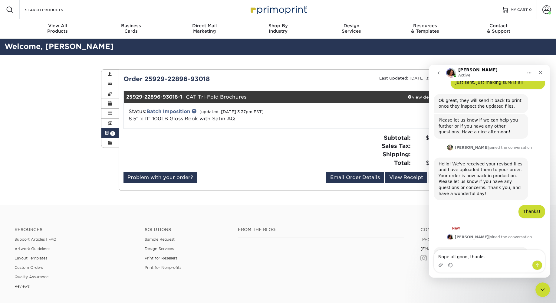
type textarea "Nope all good, thanks!"
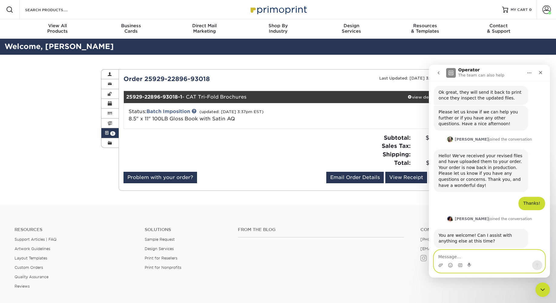
scroll to position [599, 0]
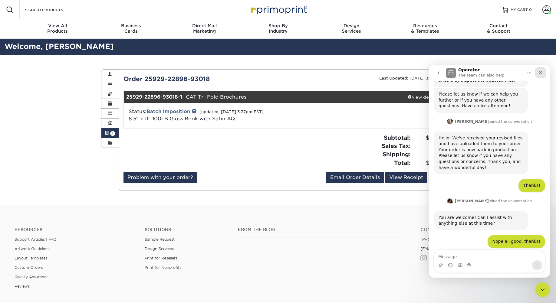
click at [539, 70] on icon "Close" at bounding box center [540, 72] width 5 height 5
